Goal: Task Accomplishment & Management: Use online tool/utility

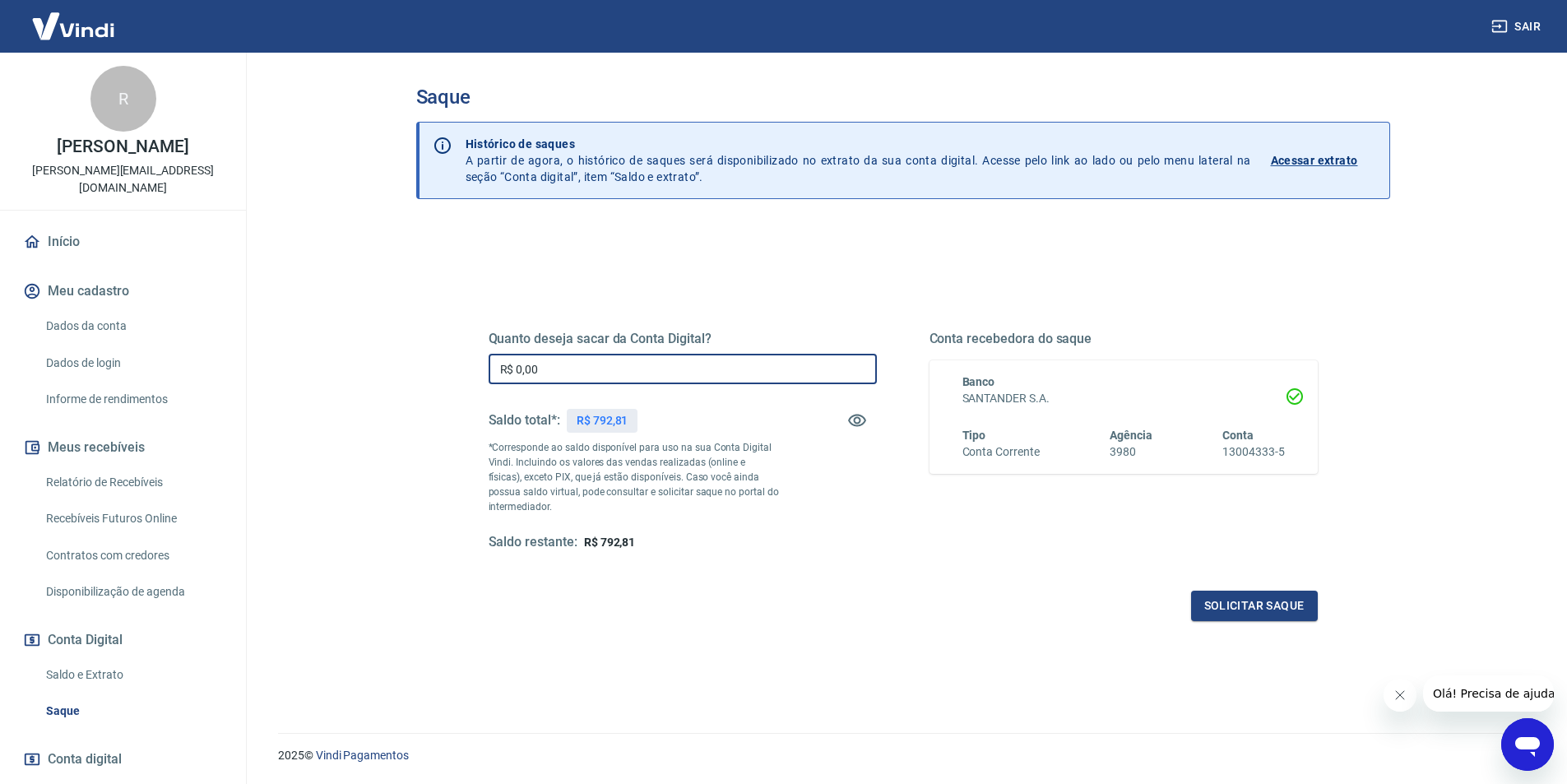
click at [546, 371] on input "R$ 0,00" at bounding box center [683, 368] width 388 height 30
type input "R$ 792,81"
click at [1264, 612] on button "Solicitar saque" at bounding box center [1254, 605] width 126 height 30
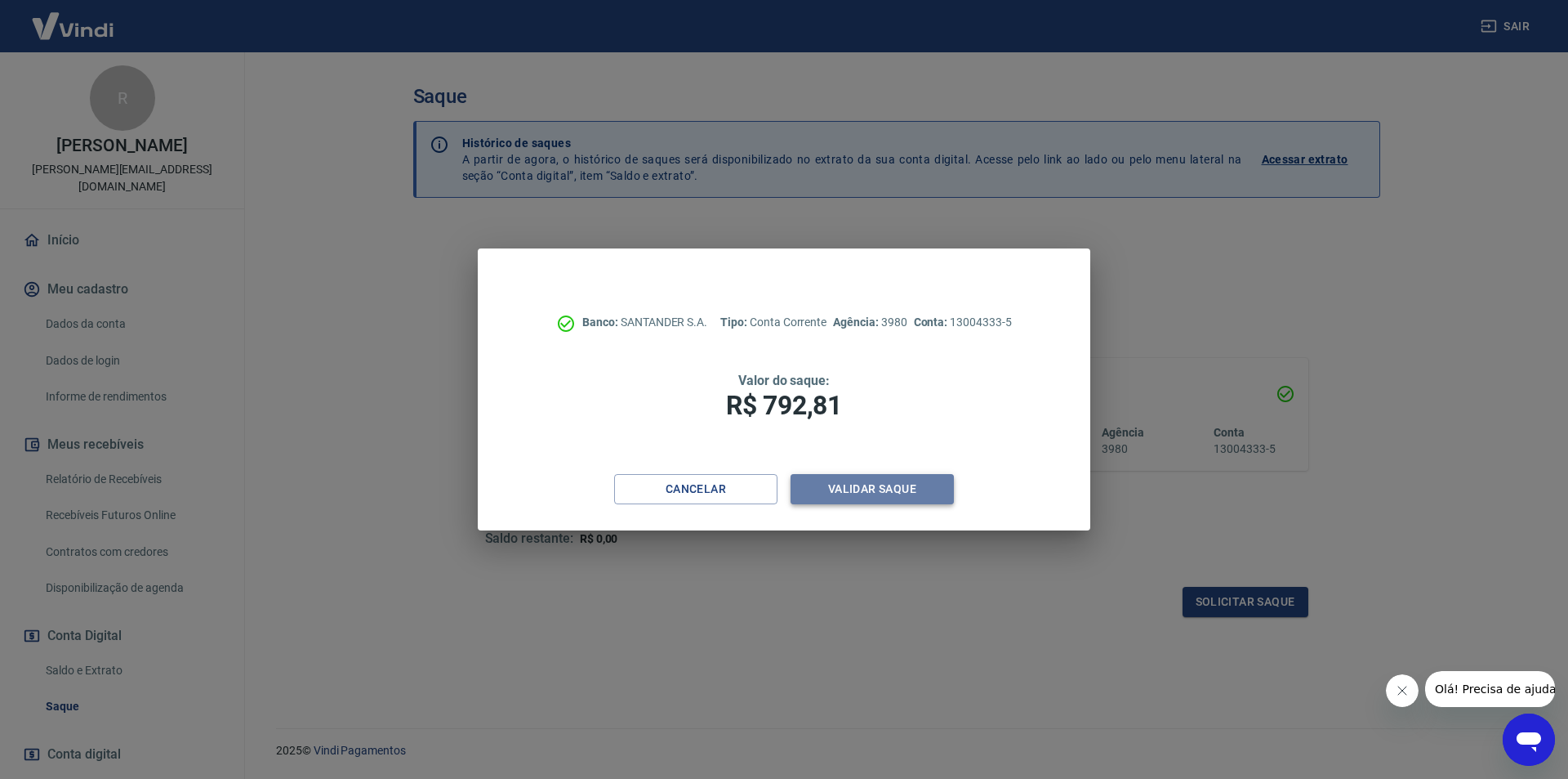
click at [882, 476] on button "Validar saque" at bounding box center [872, 488] width 164 height 30
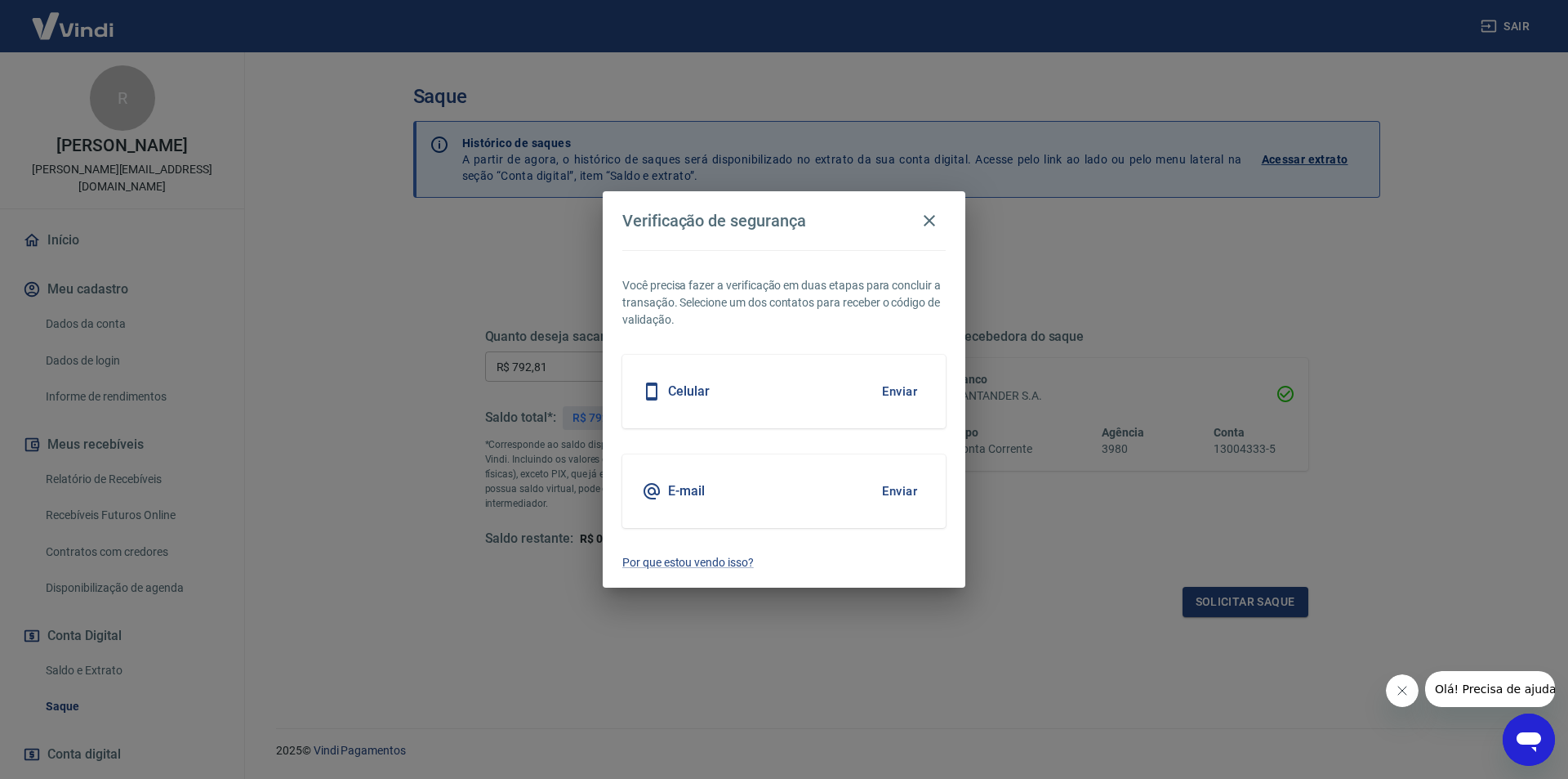
click at [812, 400] on div "Celular Enviar" at bounding box center [784, 391] width 323 height 74
click at [894, 395] on button "Enviar" at bounding box center [899, 392] width 53 height 35
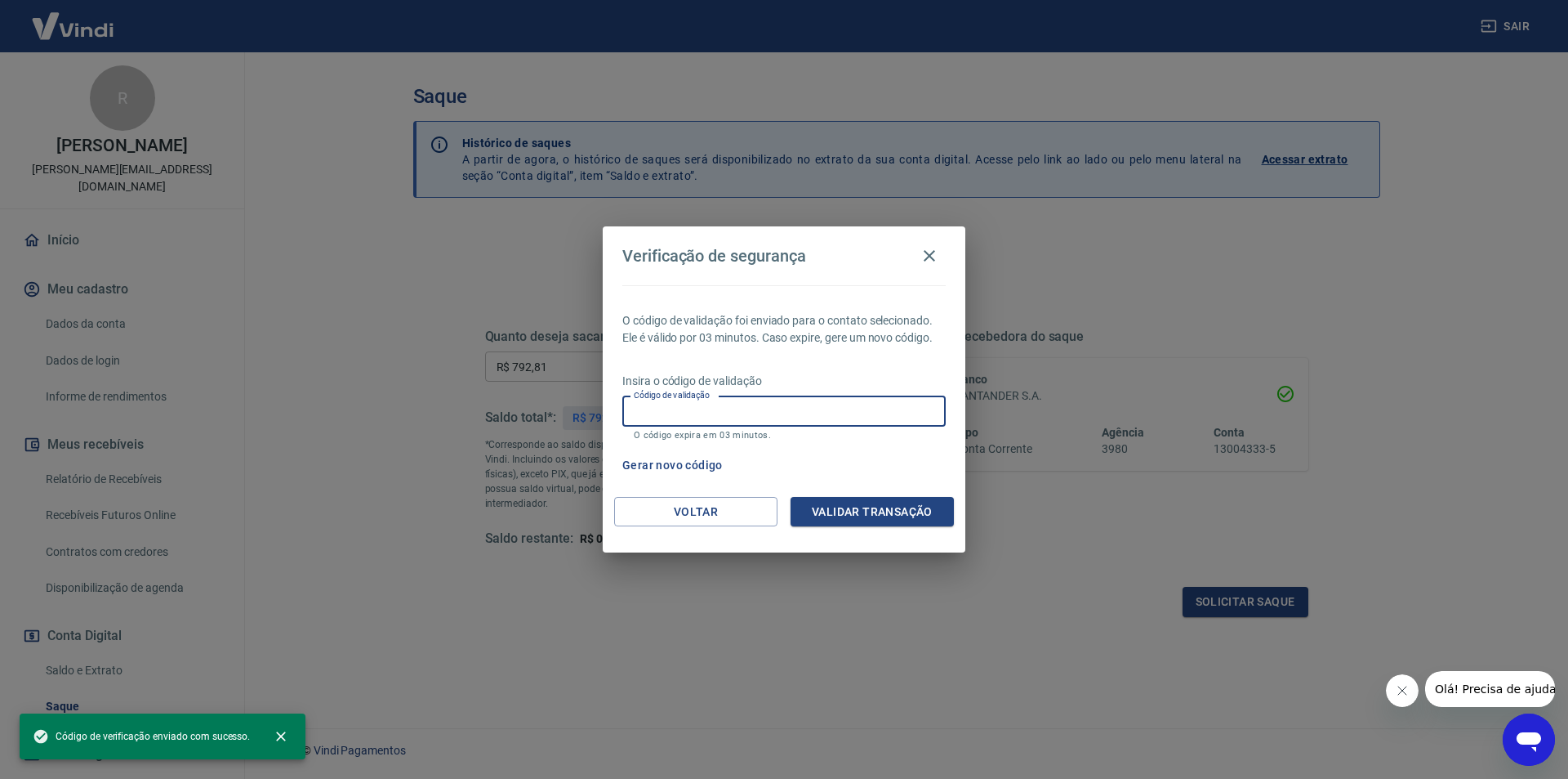
click at [730, 412] on input "Código de validação" at bounding box center [784, 411] width 323 height 30
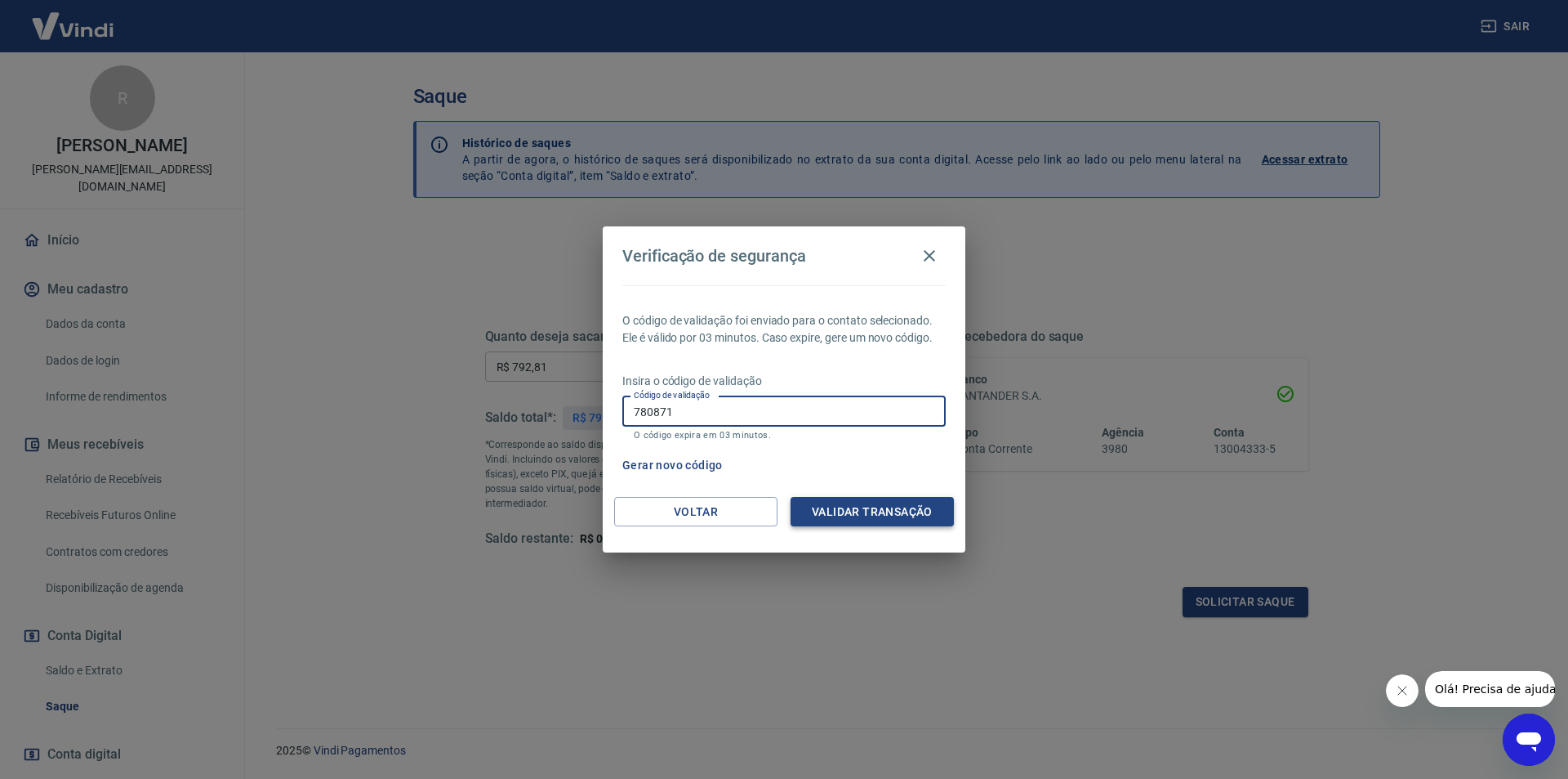
type input "780871"
click at [876, 513] on button "Validar transação" at bounding box center [872, 511] width 164 height 30
